Goal: Check status: Check status

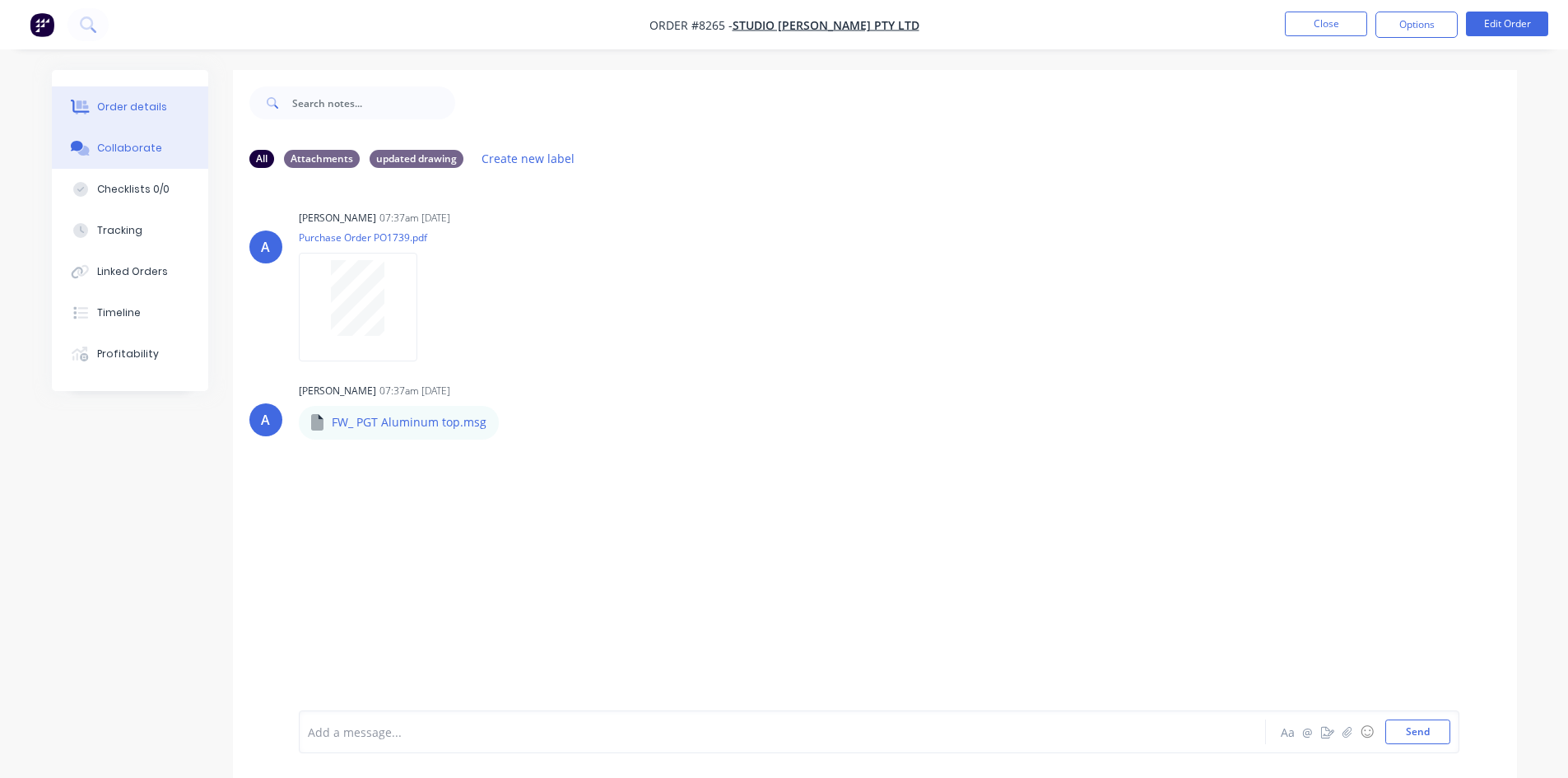
click at [127, 105] on div "Order details" at bounding box center [133, 107] width 70 height 14
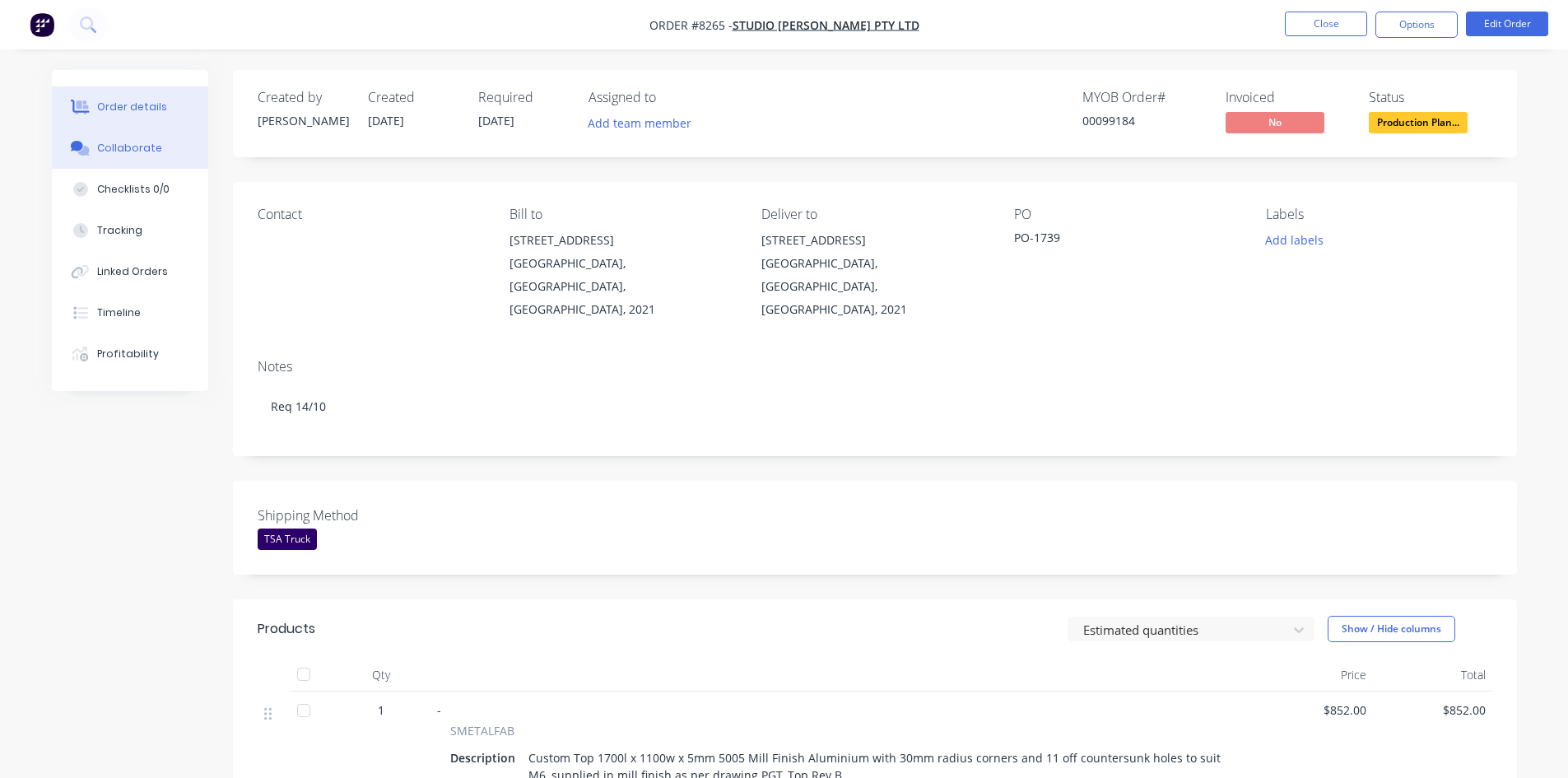
click at [142, 149] on div "Collaborate" at bounding box center [130, 148] width 65 height 14
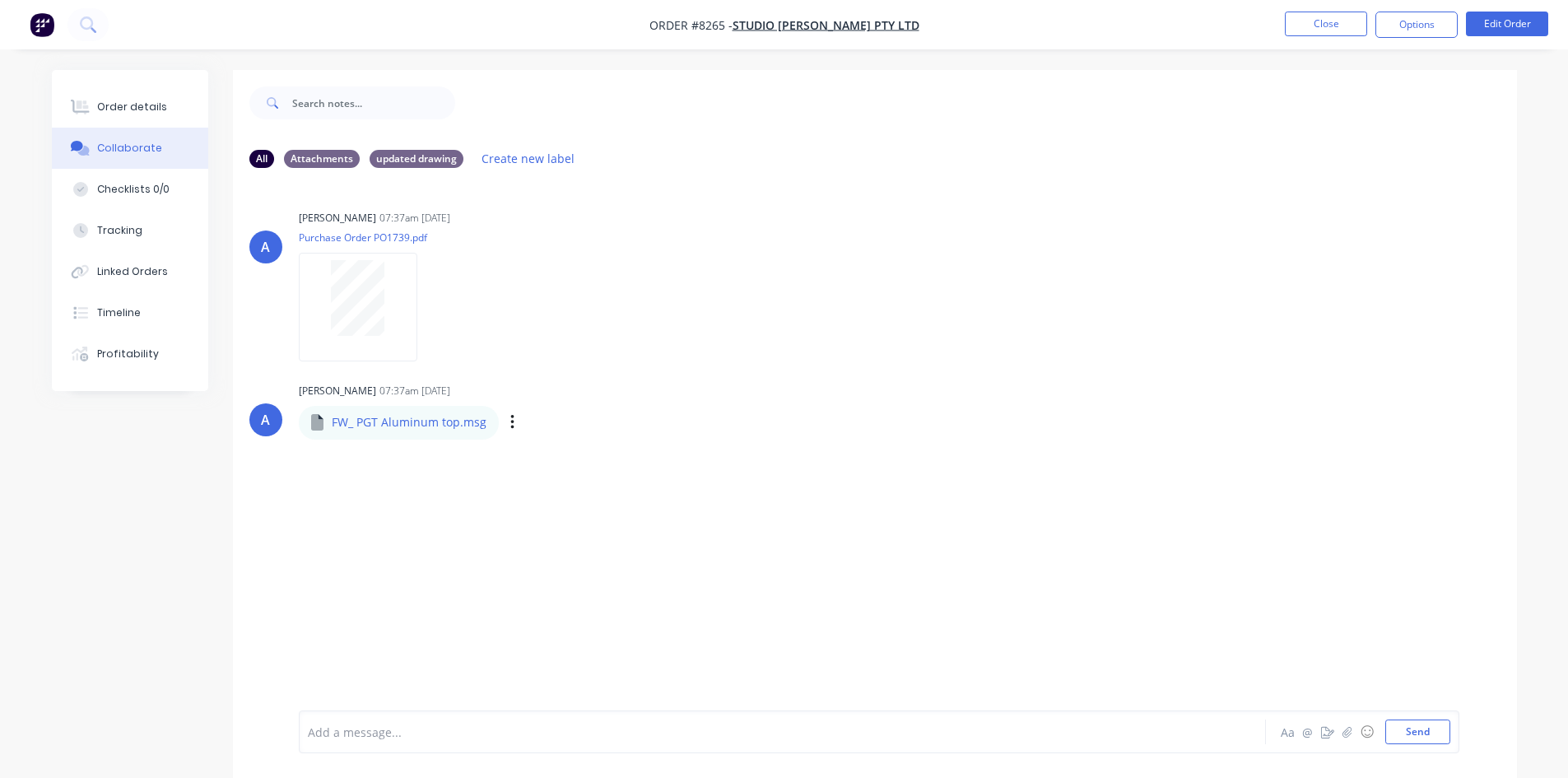
scroll to position [24, 0]
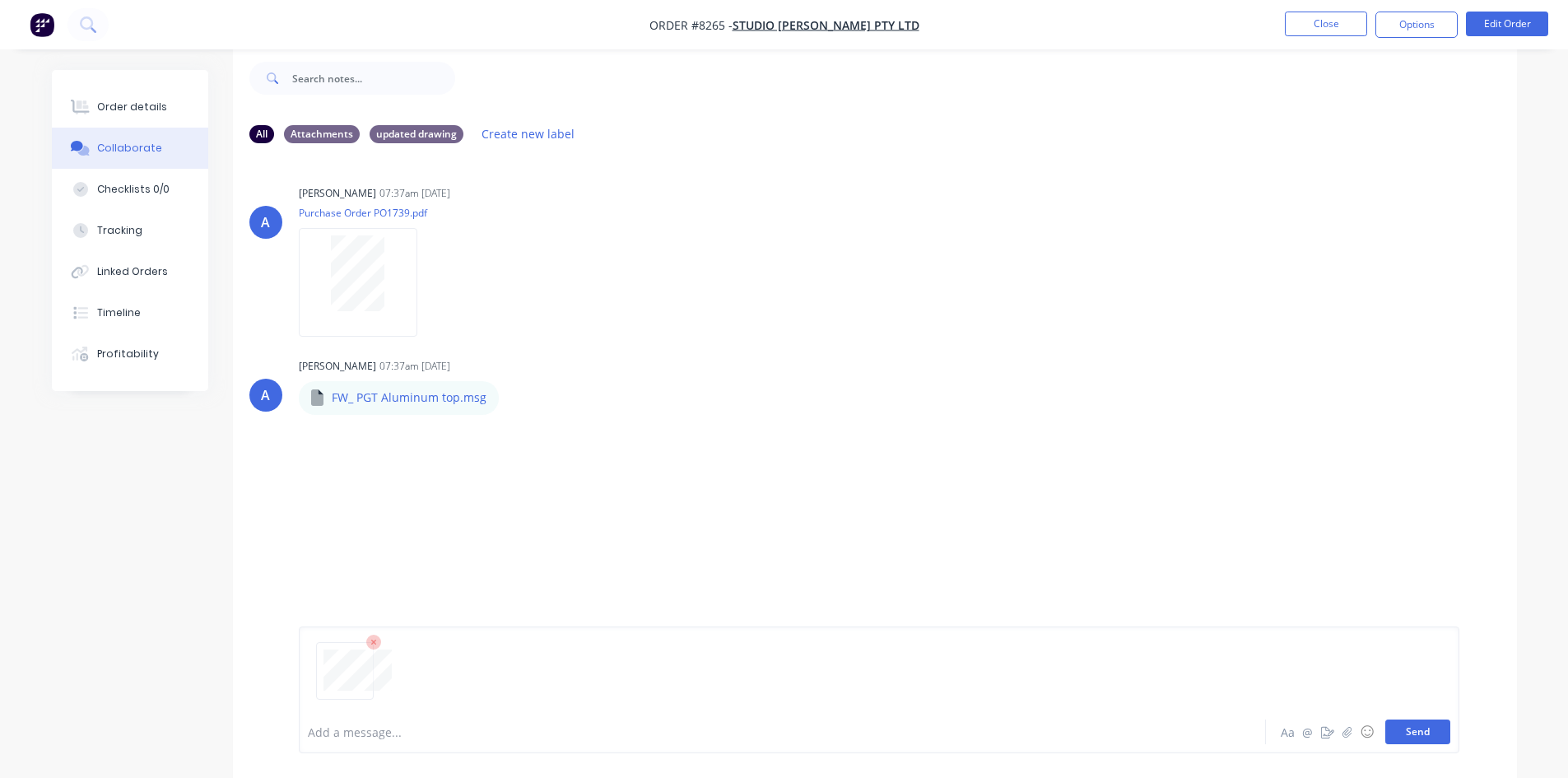
click at [1434, 738] on button "Send" at bounding box center [1417, 731] width 65 height 24
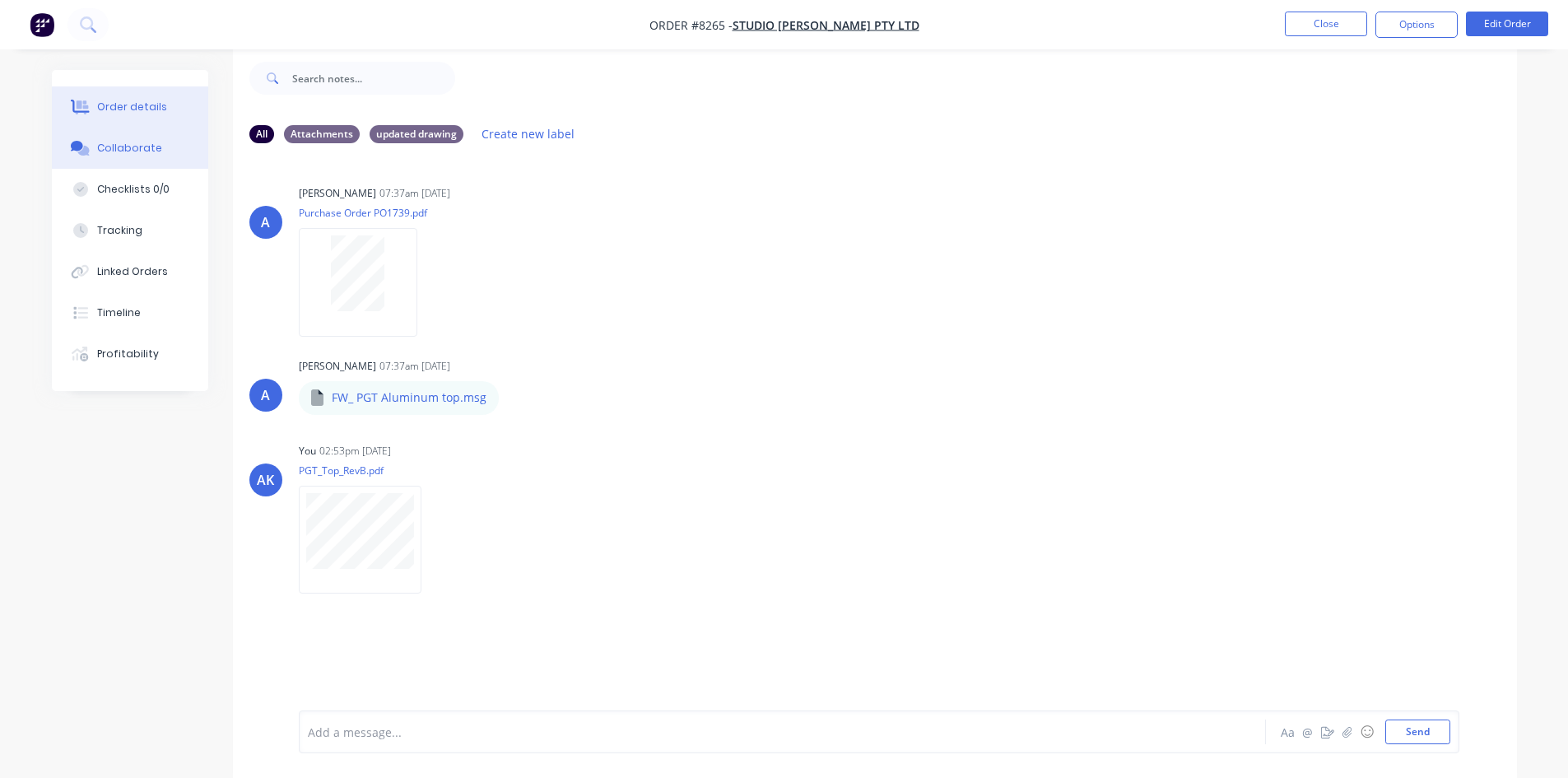
click at [92, 101] on div at bounding box center [80, 107] width 24 height 14
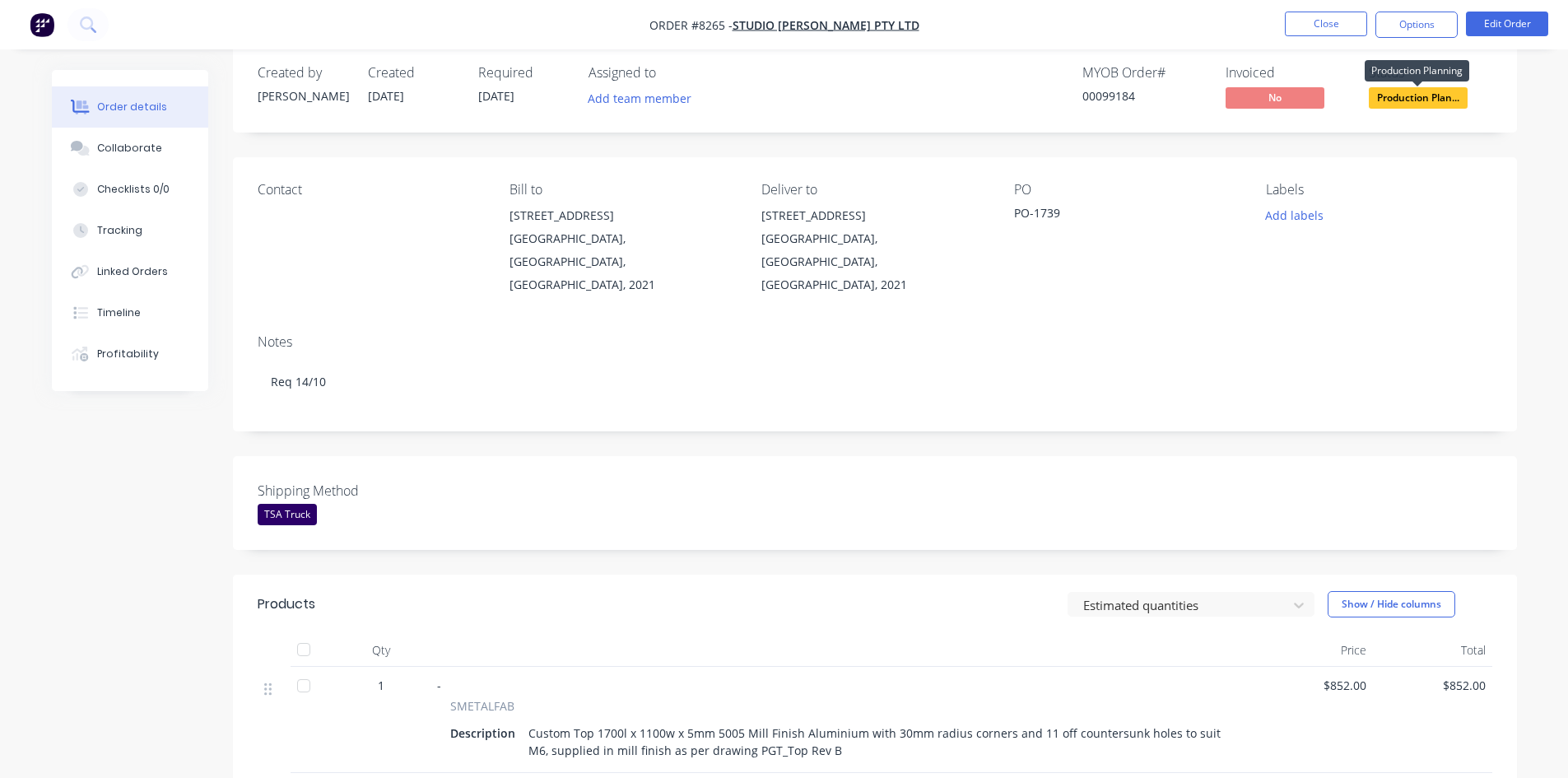
click at [1416, 97] on span "Production Plan..." at bounding box center [1417, 97] width 98 height 21
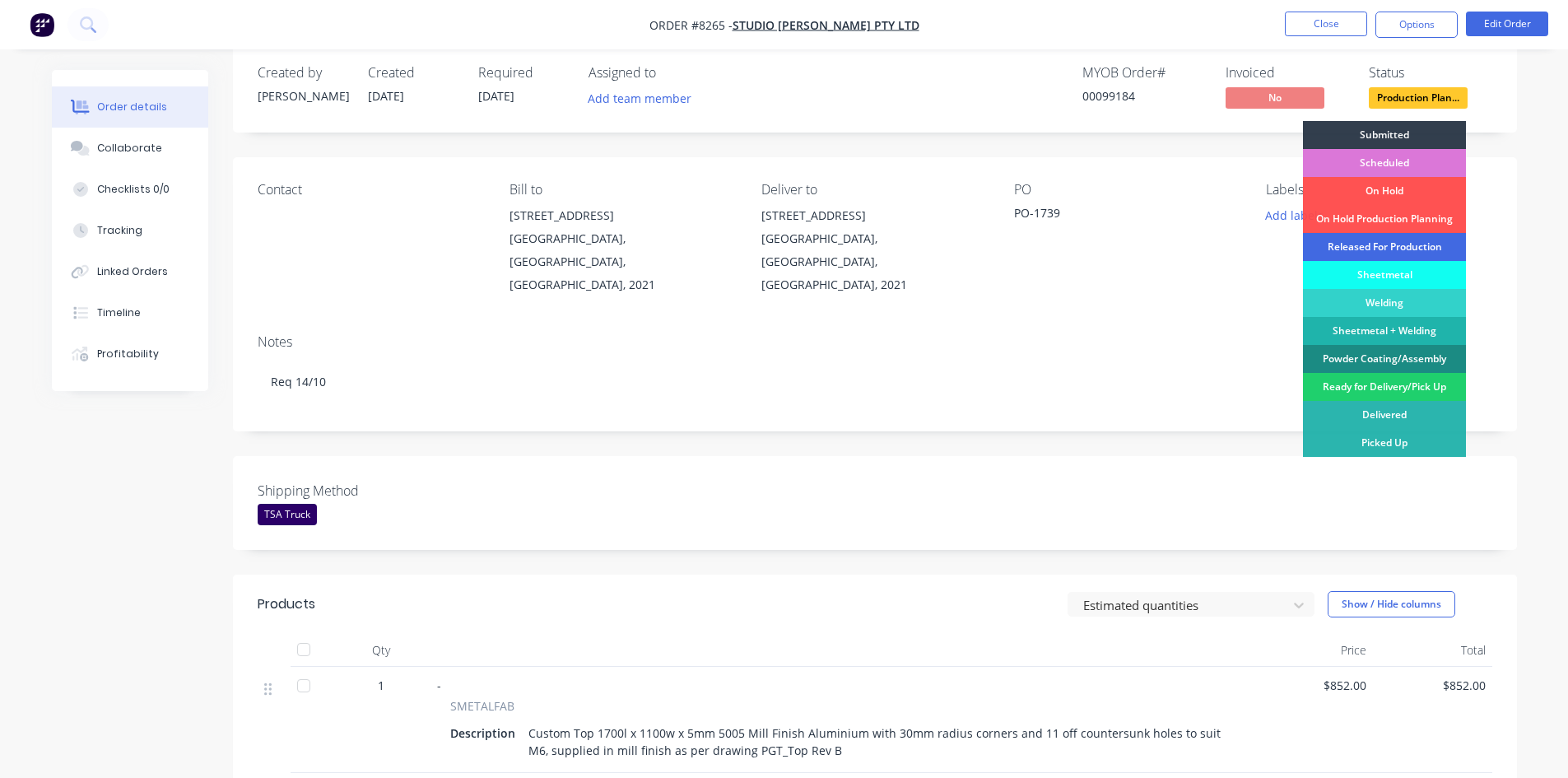
click at [1409, 244] on div "Released For Production" at bounding box center [1384, 246] width 163 height 28
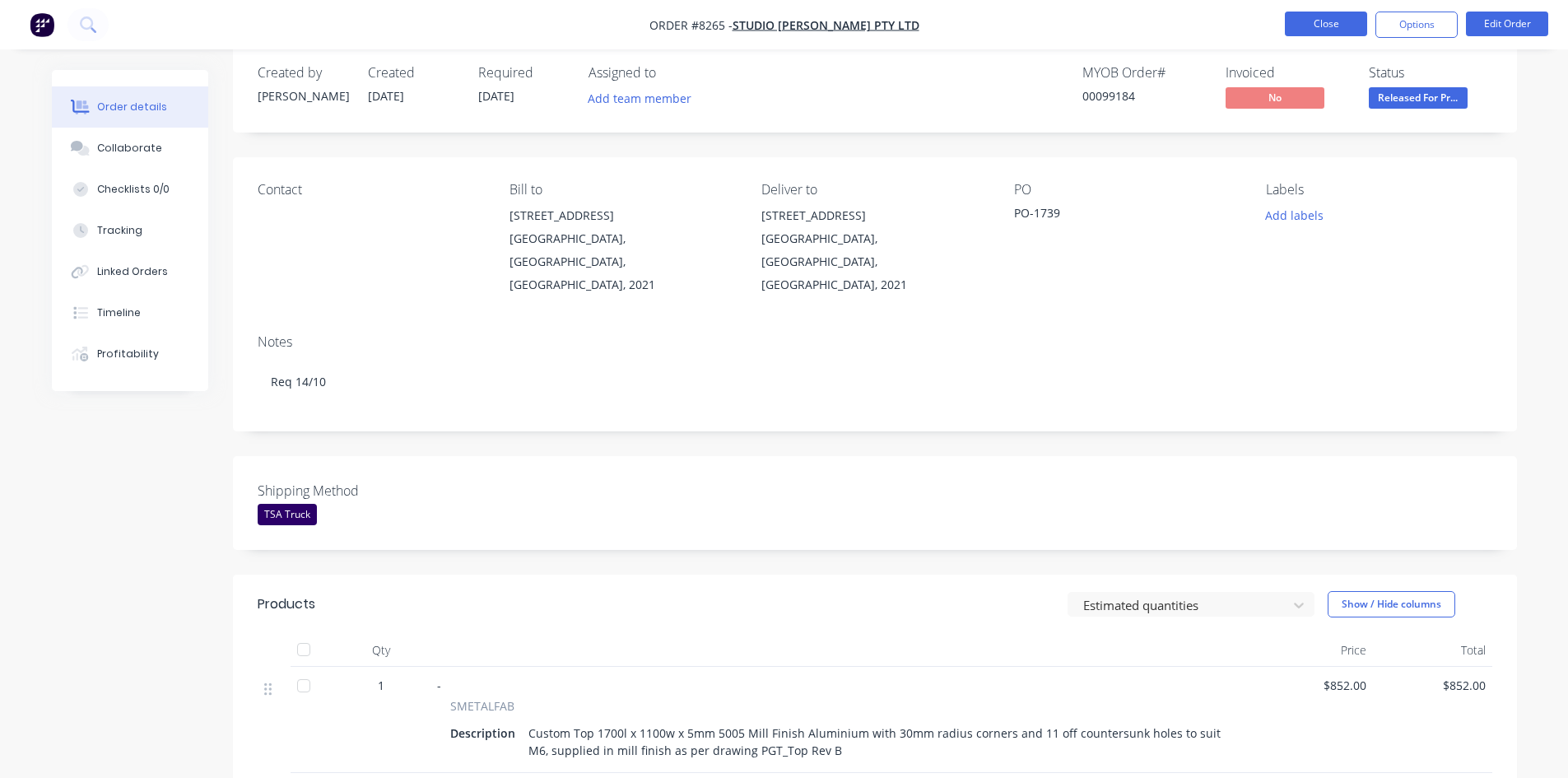
click at [1323, 23] on button "Close" at bounding box center [1325, 23] width 82 height 24
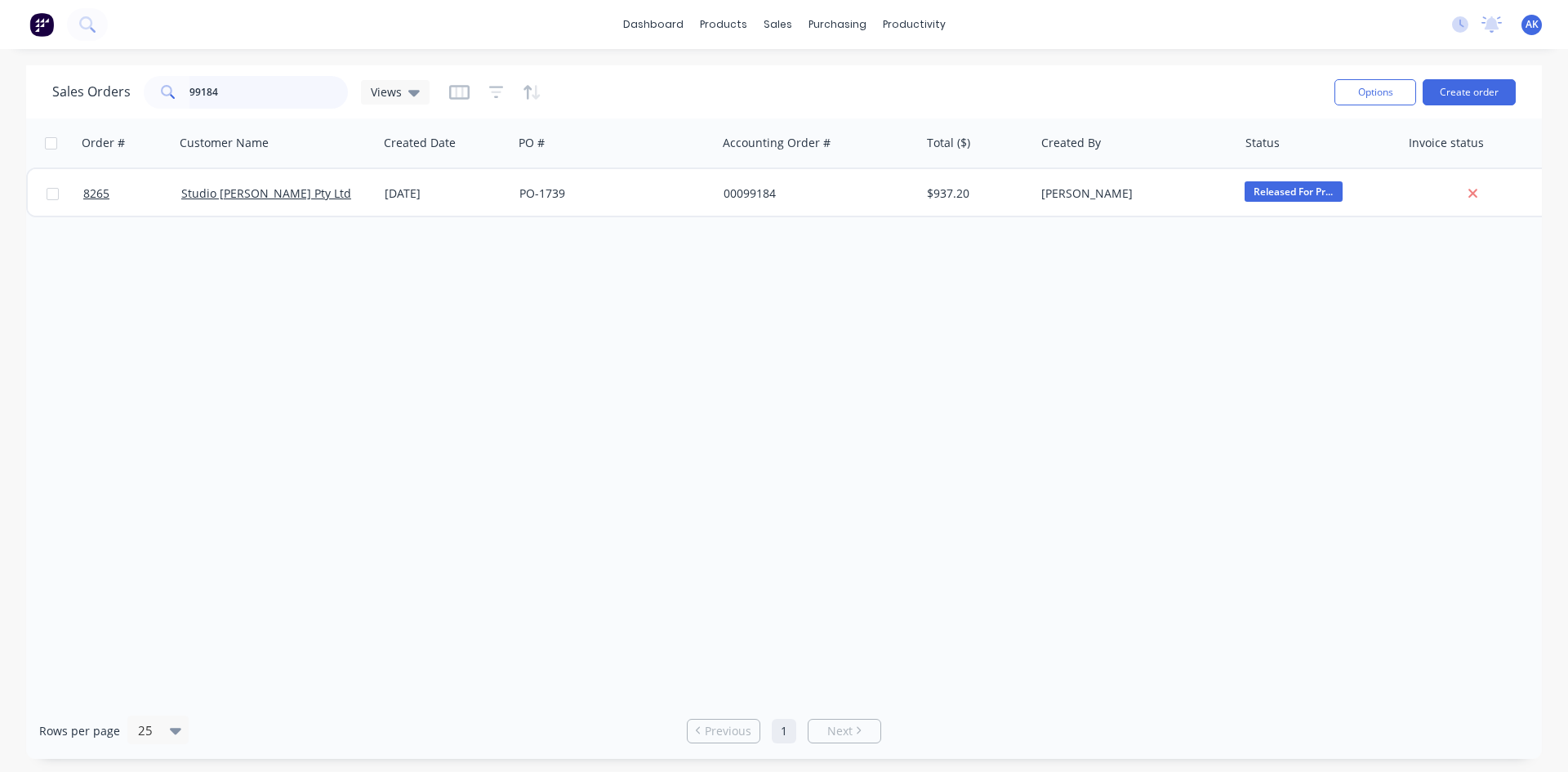
click at [270, 94] on input "99184" at bounding box center [270, 92] width 159 height 32
type input "99177"
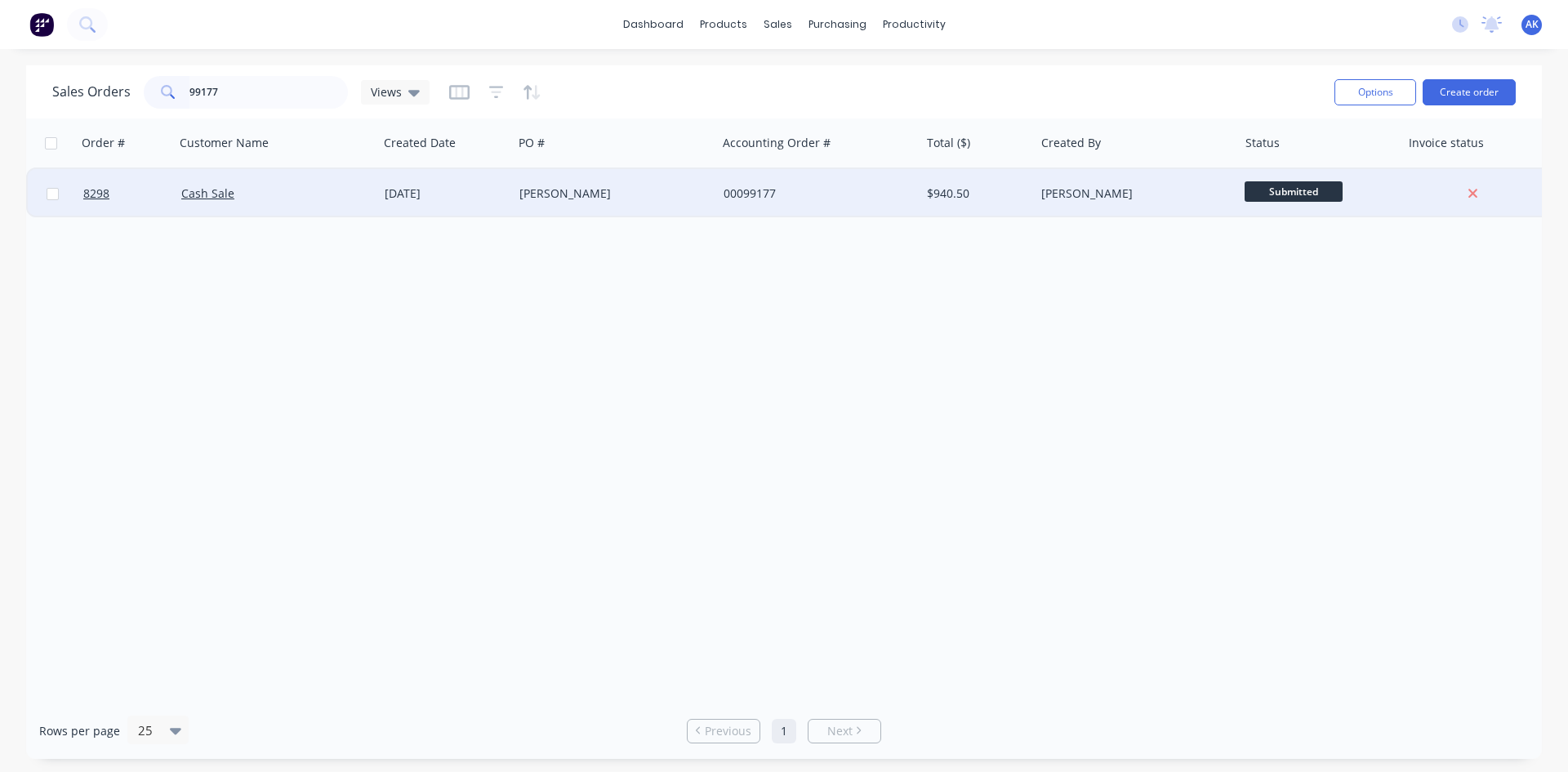
click at [523, 195] on div "[PERSON_NAME]" at bounding box center [610, 193] width 181 height 16
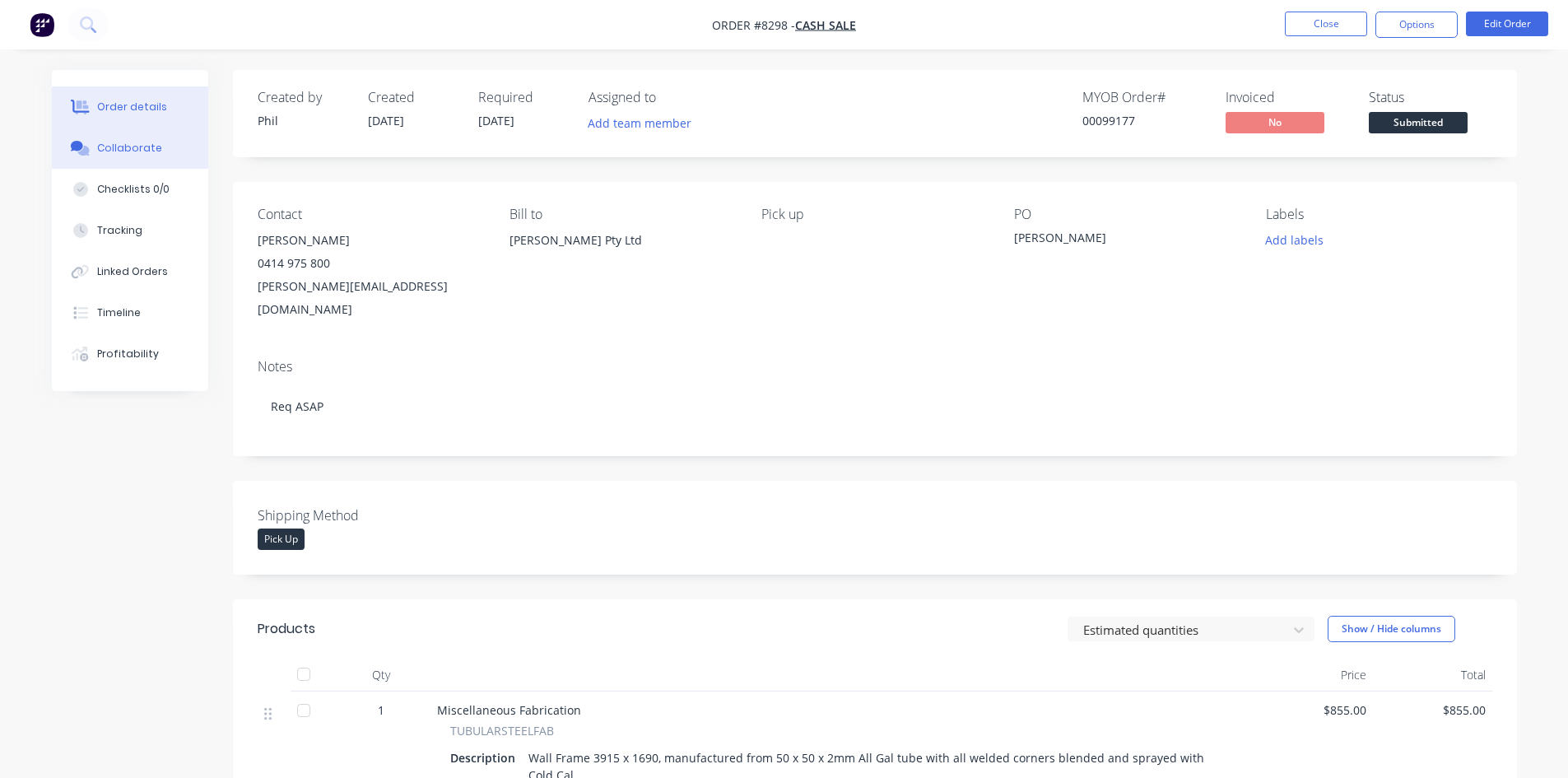
click at [146, 140] on button "Collaborate" at bounding box center [129, 148] width 156 height 42
